Goal: Information Seeking & Learning: Check status

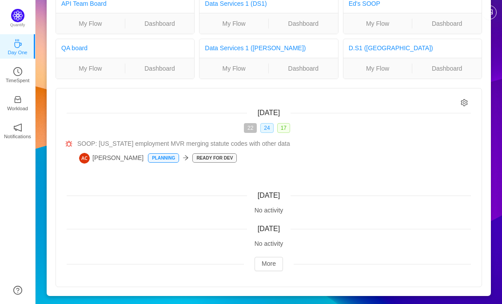
scroll to position [53, 0]
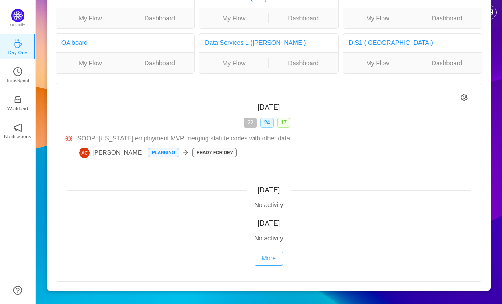
click at [269, 256] on button "More" at bounding box center [268, 258] width 28 height 14
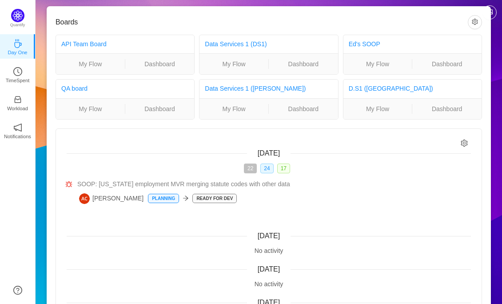
scroll to position [8, 0]
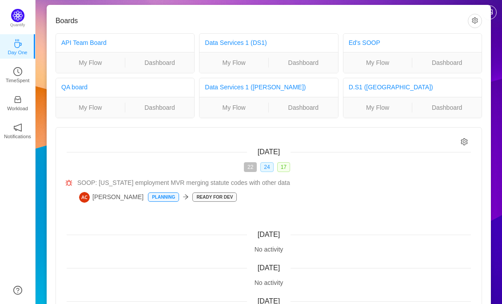
click at [465, 140] on icon "icon: setting" at bounding box center [464, 142] width 8 height 8
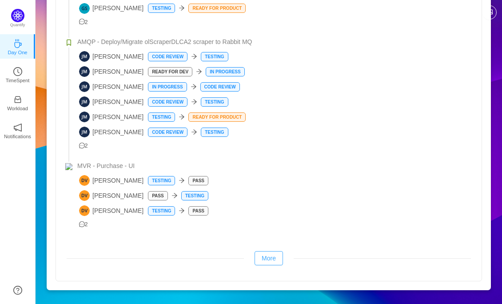
click at [273, 255] on button "More" at bounding box center [268, 258] width 28 height 14
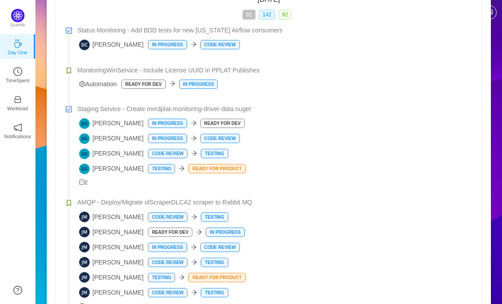
scroll to position [337, 0]
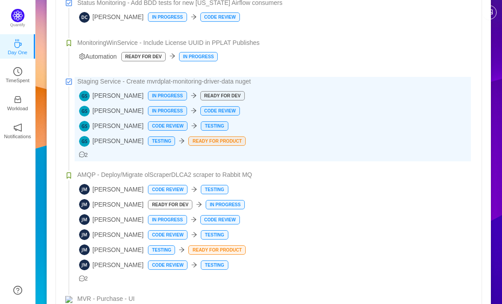
click at [145, 153] on div "2" at bounding box center [273, 152] width 396 height 13
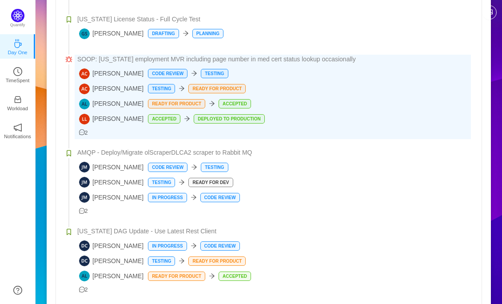
scroll to position [1808, 0]
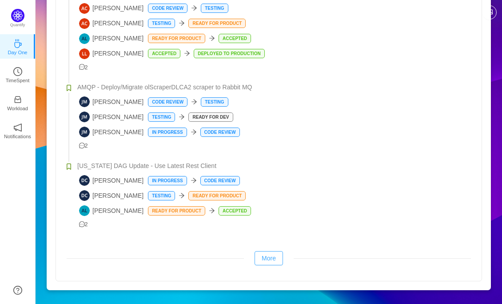
click at [268, 257] on button "More" at bounding box center [268, 258] width 28 height 14
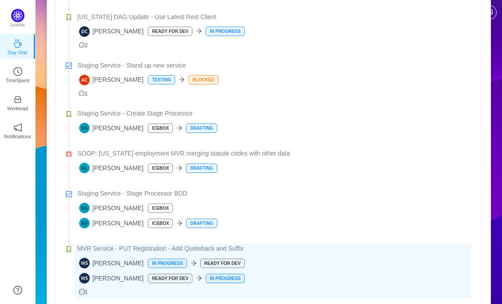
scroll to position [2314, 0]
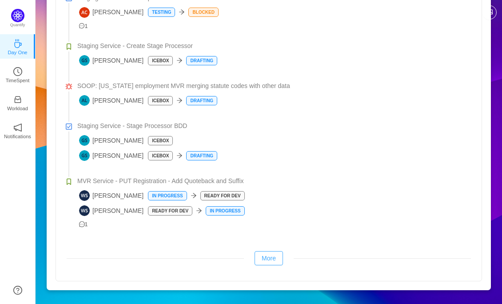
click at [266, 257] on button "More" at bounding box center [268, 258] width 28 height 14
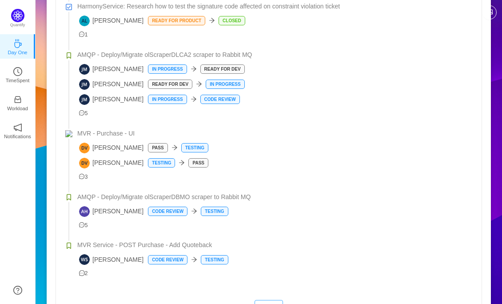
scroll to position [3075, 0]
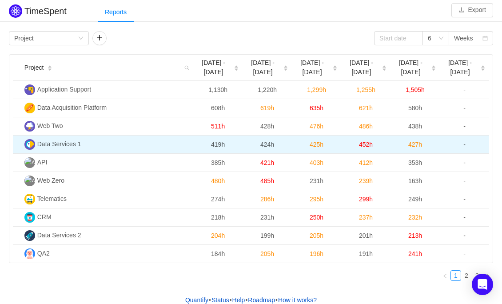
click at [59, 140] on span "Data Services 1" at bounding box center [59, 143] width 44 height 7
click at [59, 147] on td "Data Services 1" at bounding box center [107, 144] width 172 height 18
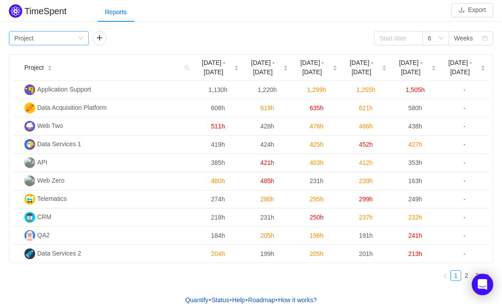
click at [76, 40] on div "Group by Project" at bounding box center [45, 38] width 63 height 13
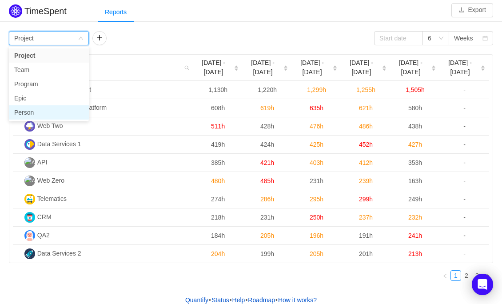
click at [27, 110] on li "Person" at bounding box center [49, 112] width 80 height 14
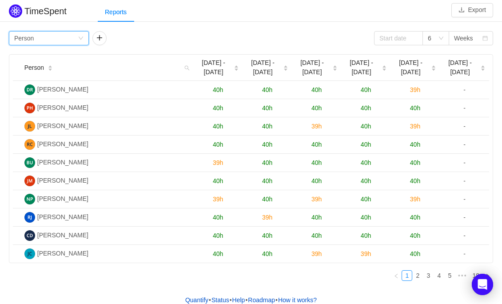
click at [84, 40] on div "Group by Person" at bounding box center [49, 38] width 80 height 14
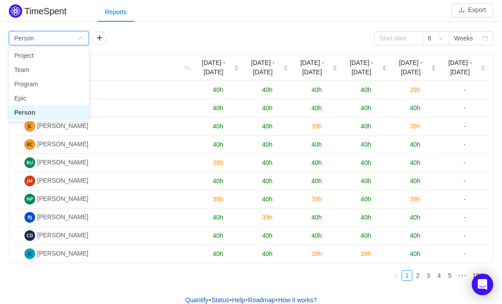
click at [226, 30] on div "Group by Person 6 Weeks Person Jul 28 - Aug 3 Aug 4 - 10 Aug 11 - 17 Aug 18 - 2…" at bounding box center [251, 158] width 502 height 259
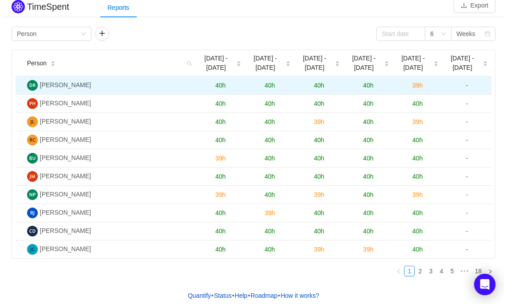
scroll to position [15, 0]
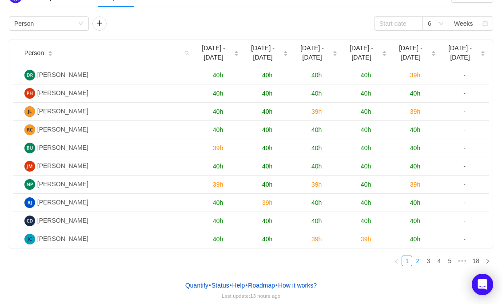
click at [417, 257] on link "2" at bounding box center [417, 261] width 10 height 10
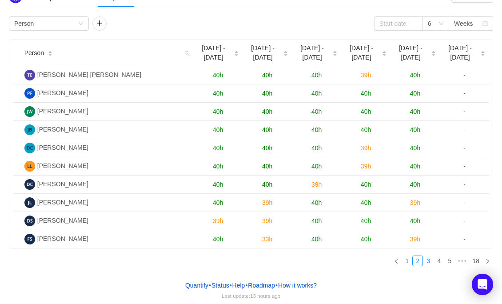
click at [427, 259] on link "3" at bounding box center [428, 261] width 10 height 10
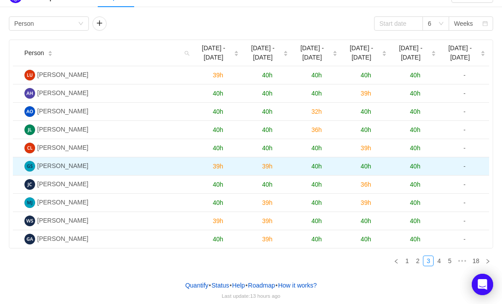
click at [66, 165] on span "Gonzalo Siles" at bounding box center [62, 165] width 51 height 7
click at [219, 166] on span "39h" at bounding box center [218, 165] width 10 height 7
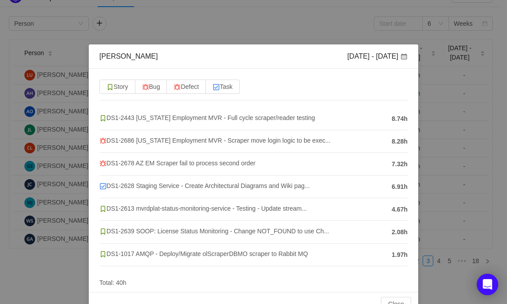
click at [162, 41] on div "Gonzalo Siles Jul 28 - Aug 3 Story Bug Defect Task DS1-2443 Arizona Employment …" at bounding box center [253, 152] width 507 height 304
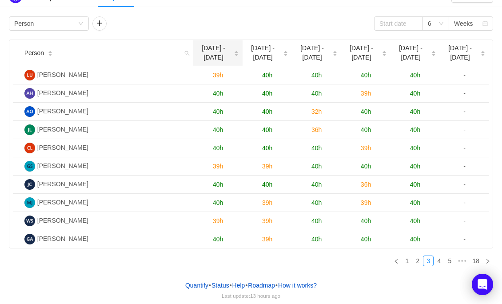
click at [232, 53] on div "Jul 28 - Aug 3" at bounding box center [218, 53] width 42 height 19
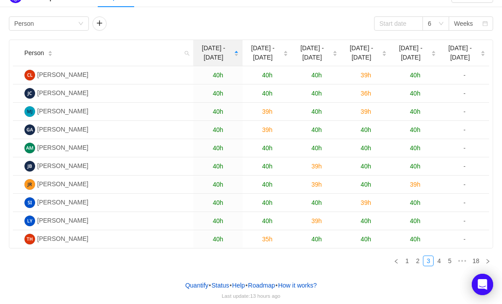
click at [224, 54] on span "Jul 28 - Aug 3" at bounding box center [213, 53] width 33 height 19
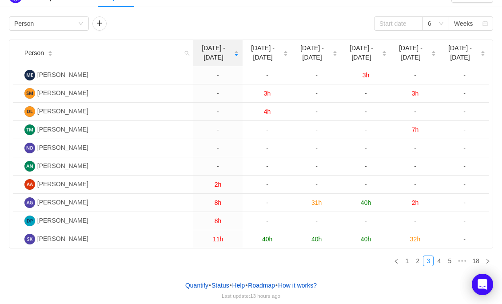
click at [236, 51] on icon "icon: caret-up" at bounding box center [236, 52] width 4 height 2
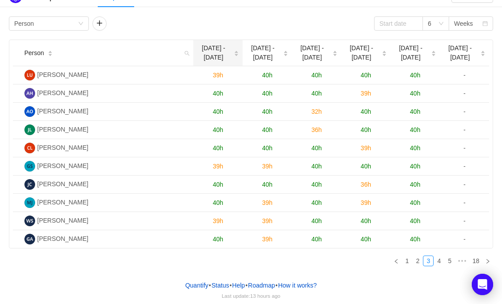
click at [234, 54] on icon "icon: caret-down" at bounding box center [236, 55] width 5 height 5
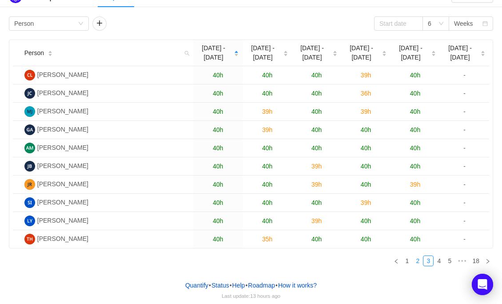
click at [418, 260] on link "2" at bounding box center [417, 261] width 10 height 10
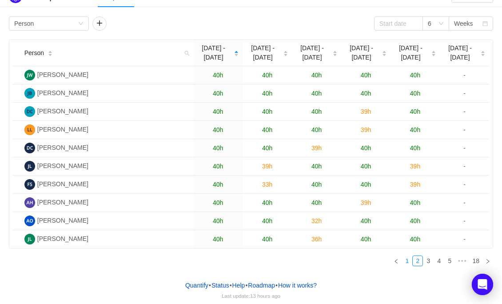
click at [408, 261] on link "1" at bounding box center [407, 261] width 10 height 10
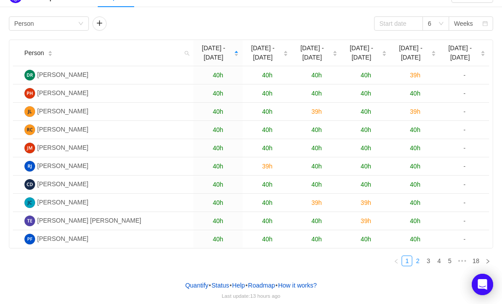
click at [416, 260] on link "2" at bounding box center [417, 261] width 10 height 10
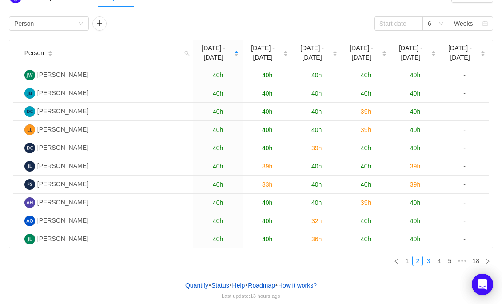
click at [428, 260] on link "3" at bounding box center [428, 261] width 10 height 10
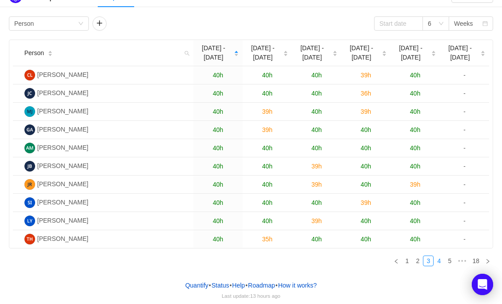
click at [443, 259] on link "4" at bounding box center [439, 261] width 10 height 10
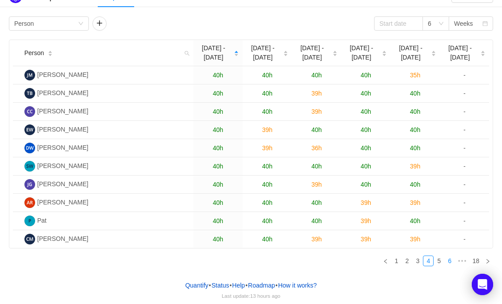
click at [454, 261] on link "6" at bounding box center [449, 261] width 10 height 10
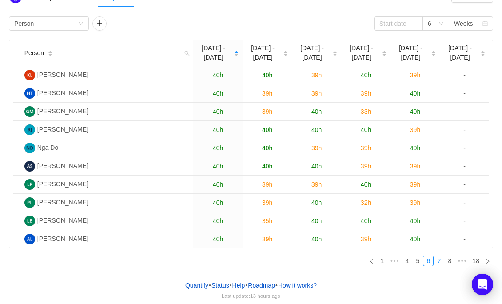
click at [440, 257] on link "7" at bounding box center [439, 261] width 10 height 10
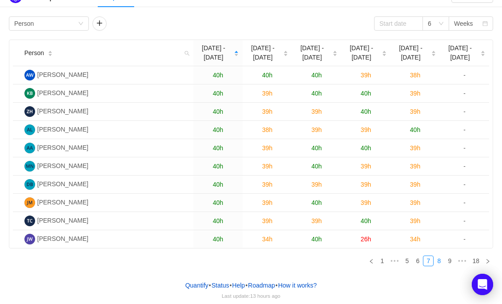
click at [442, 259] on link "8" at bounding box center [439, 261] width 10 height 10
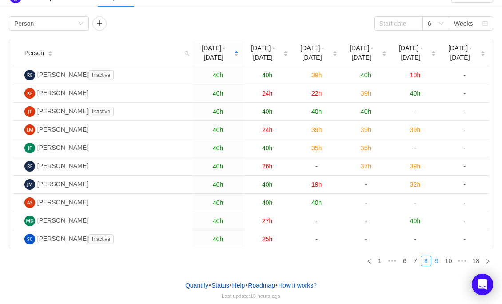
click at [442, 259] on li "9" at bounding box center [436, 260] width 11 height 11
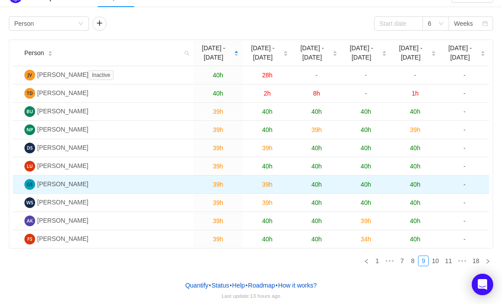
click at [219, 184] on span "39h" at bounding box center [218, 184] width 10 height 7
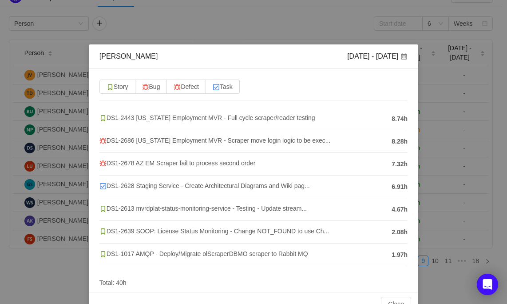
click at [452, 154] on div "Gonzalo Siles Jul 28 - Aug 3 Story Bug Defect Task DS1-2443 Arizona Employment …" at bounding box center [253, 152] width 507 height 304
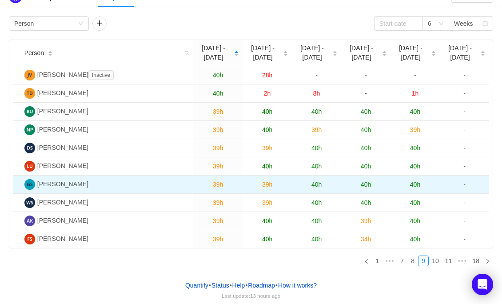
click at [363, 183] on span "40h" at bounding box center [365, 184] width 10 height 7
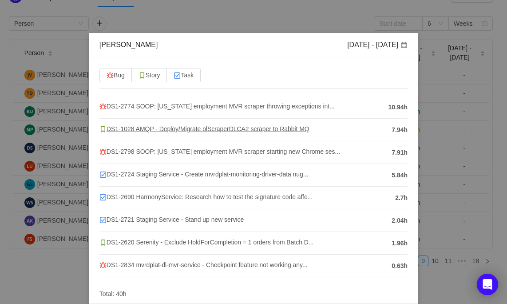
scroll to position [12, 0]
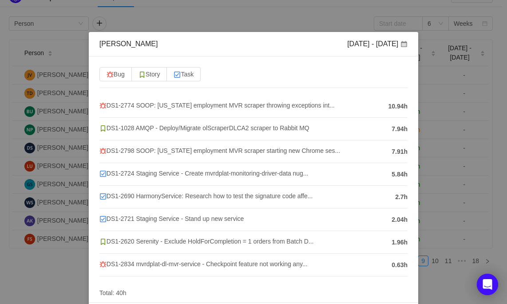
click at [425, 134] on div "Gonzalo Siles Aug 18 - 24 Bug Story Task DS1-2774 SOOP: Arizona employment MVR …" at bounding box center [253, 152] width 507 height 304
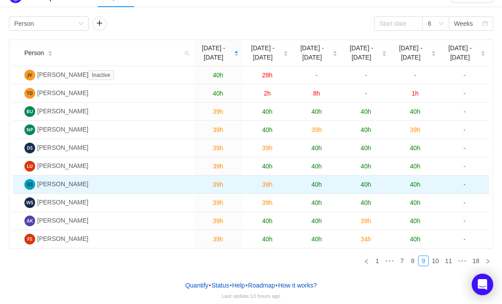
click at [316, 185] on span "40h" at bounding box center [316, 184] width 10 height 7
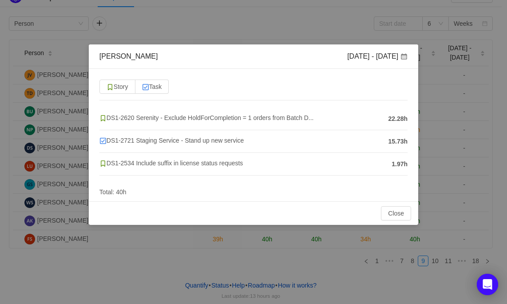
click at [495, 78] on div "Gonzalo Siles Aug 11 - 17 Story Task DS1-2620 Serenity - Exclude HoldForComplet…" at bounding box center [253, 152] width 507 height 304
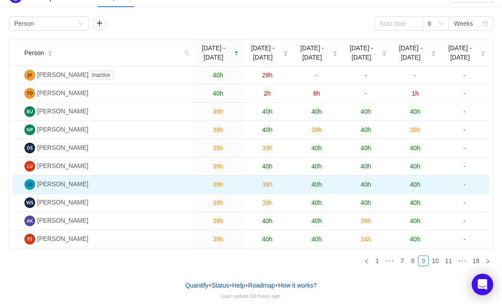
click at [365, 181] on span "40h" at bounding box center [365, 184] width 10 height 7
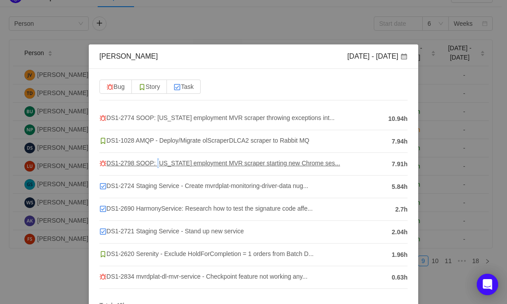
copy span
click at [149, 161] on span "DS1-2798 SOOP: Arizona employment MVR scraper starting new Chrome ses..." at bounding box center [219, 162] width 241 height 7
click at [311, 167] on h4 "DS1-2798 SOOP: Arizona employment MVR scraper starting new Chrome ses..." at bounding box center [243, 163] width 288 height 10
click at [314, 164] on span "DS1-2798 SOOP: Arizona employment MVR scraper starting new Chrome ses..." at bounding box center [219, 162] width 241 height 7
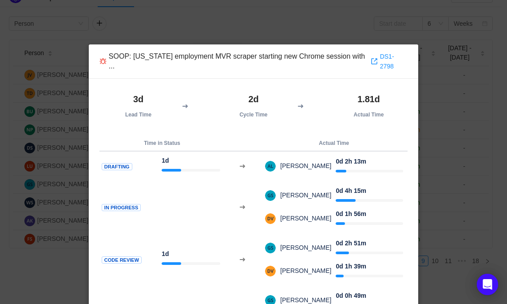
click at [450, 67] on div "SOOP: Arizona employment MVR scraper starting new Chrome session with ... DS1-2…" at bounding box center [253, 152] width 507 height 304
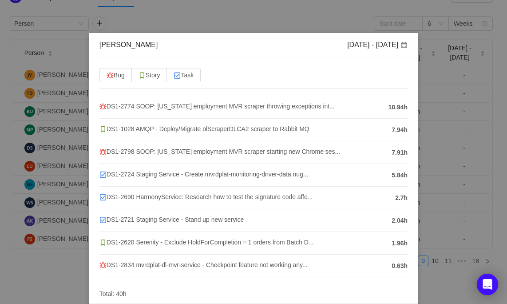
scroll to position [15, 0]
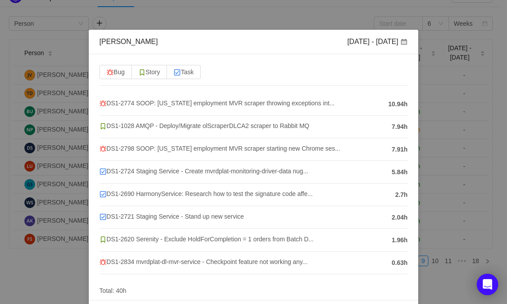
click at [491, 156] on div "Gonzalo Siles Aug 18 - 24 Bug Story Task DS1-2774 SOOP: Arizona employment MVR …" at bounding box center [253, 152] width 507 height 304
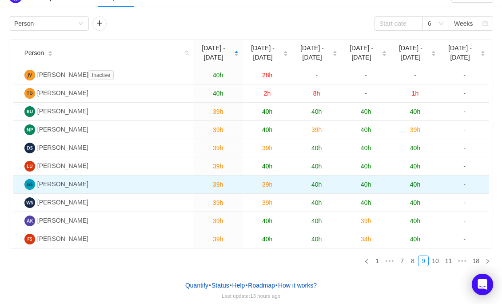
click at [312, 181] on span "40h" at bounding box center [316, 184] width 10 height 7
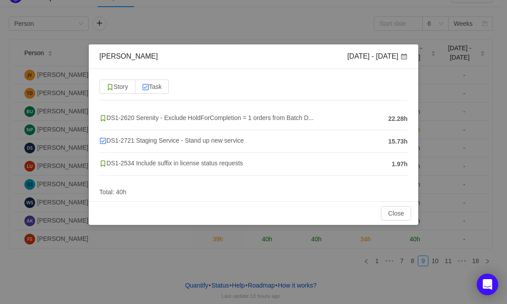
click at [269, 241] on div "Gonzalo Siles Aug 11 - 17 Story Task DS1-2620 Serenity - Exclude HoldForComplet…" at bounding box center [253, 152] width 507 height 304
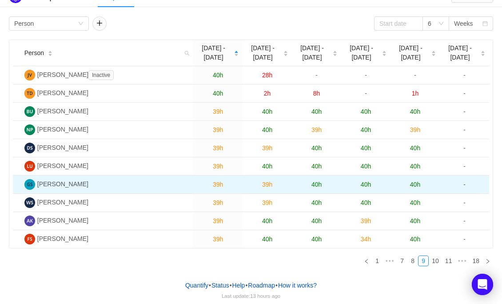
click at [267, 183] on span "39h" at bounding box center [267, 184] width 10 height 7
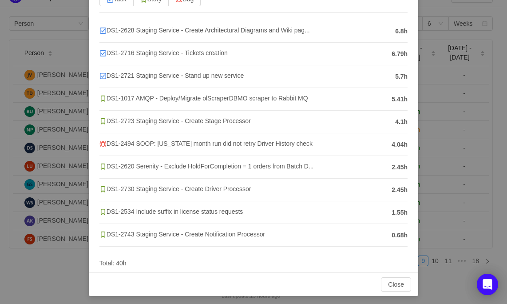
scroll to position [89, 0]
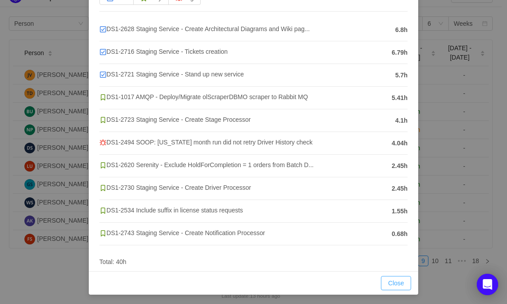
click at [392, 280] on button "Close" at bounding box center [396, 283] width 30 height 14
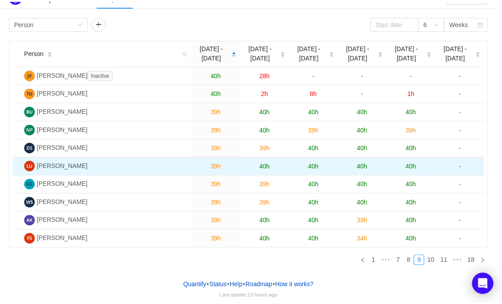
scroll to position [44, 0]
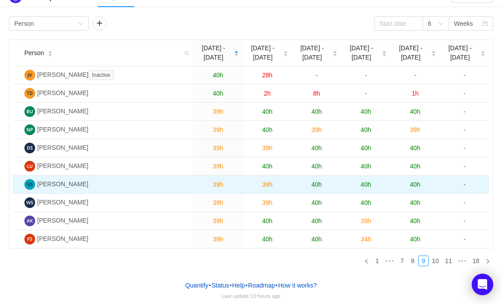
click at [213, 183] on span "39h" at bounding box center [218, 184] width 10 height 7
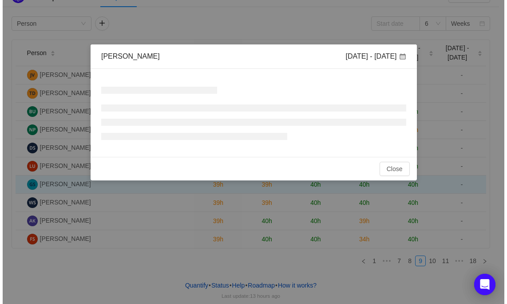
scroll to position [0, 0]
